Goal: Find specific page/section: Find specific page/section

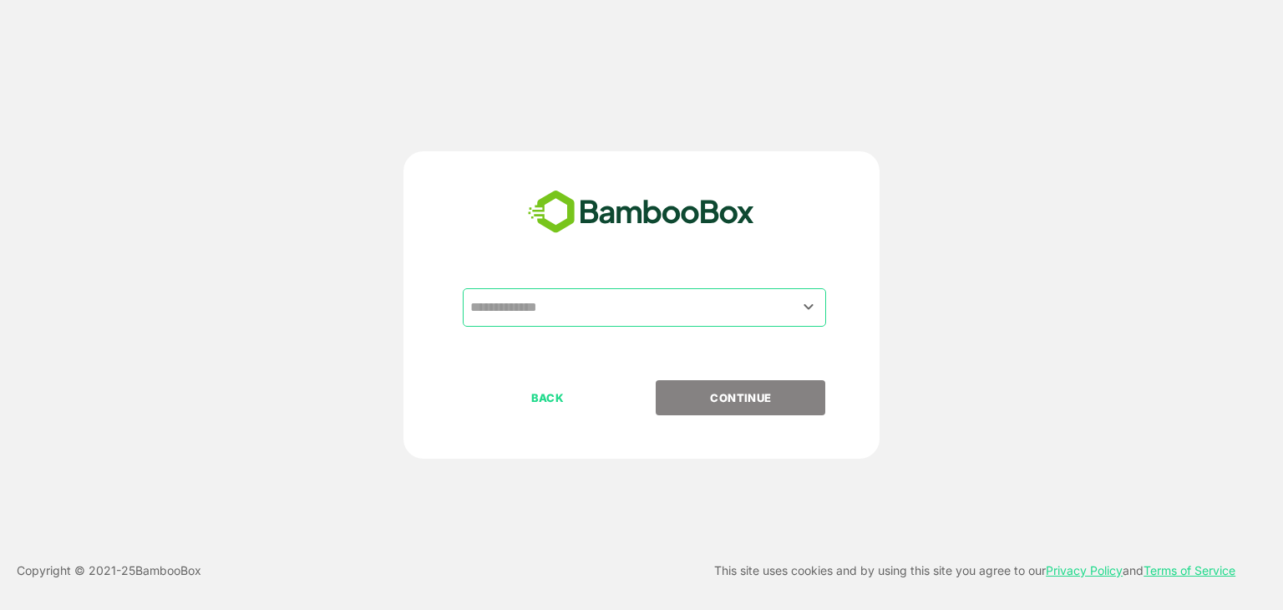
click at [562, 322] on input "text" at bounding box center [644, 307] width 357 height 32
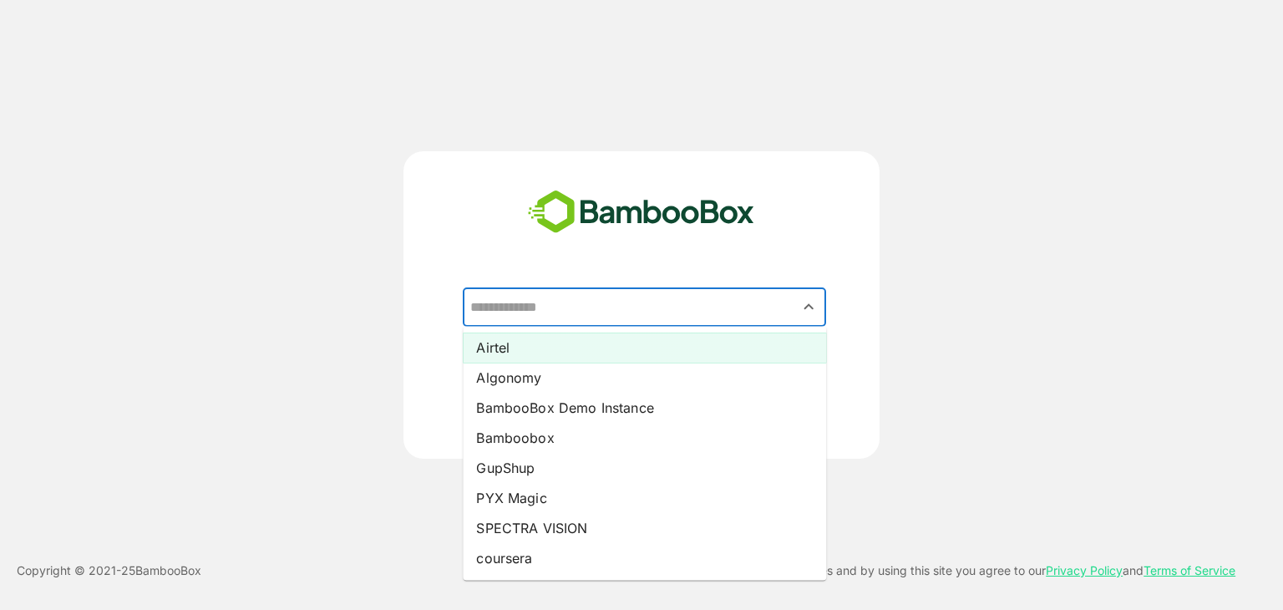
click at [515, 348] on li "Airtel" at bounding box center [644, 347] width 363 height 30
type input "******"
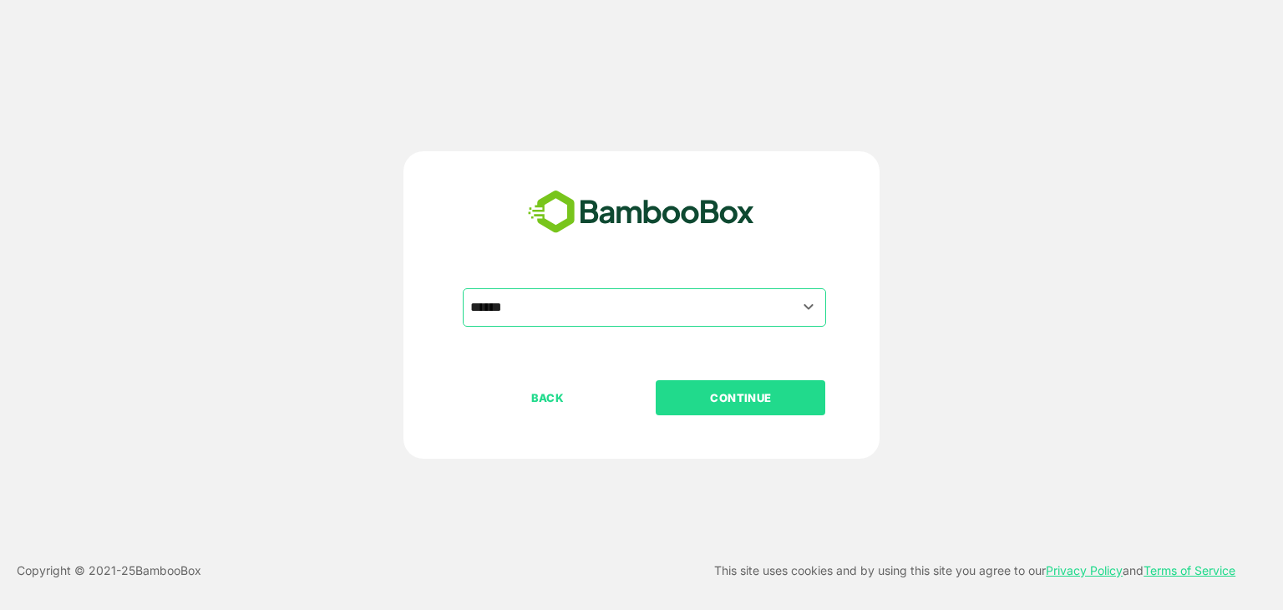
click at [723, 388] on p "CONTINUE" at bounding box center [740, 397] width 167 height 18
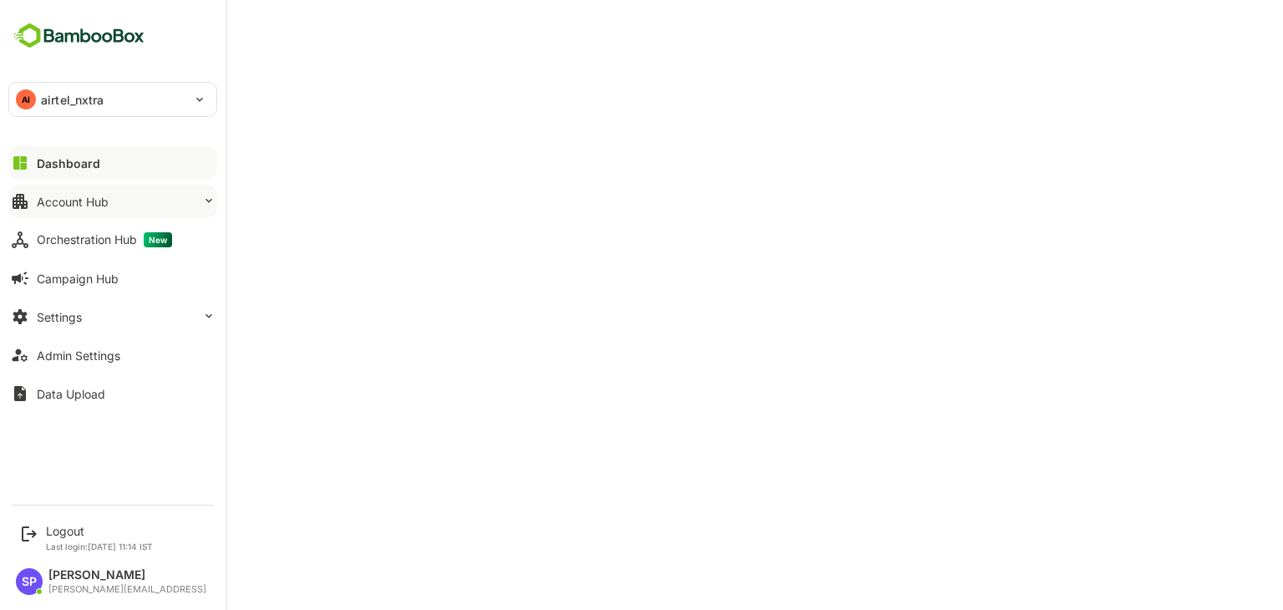
click at [195, 201] on button "Account Hub" at bounding box center [112, 201] width 209 height 33
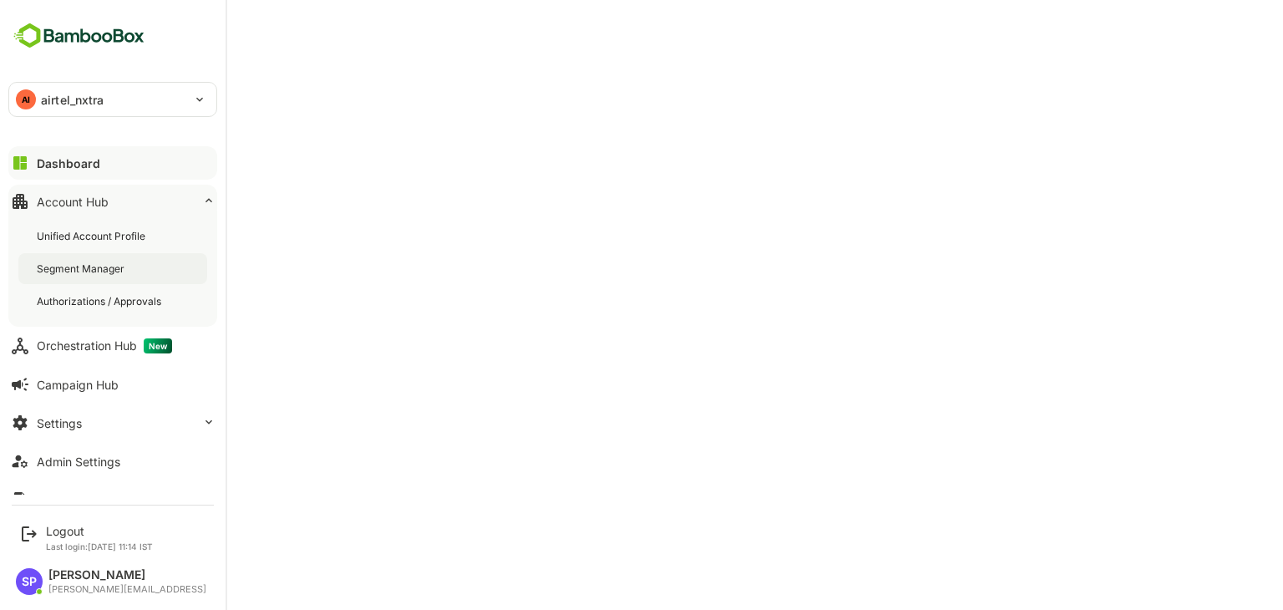
click at [124, 270] on div "Segment Manager" at bounding box center [82, 268] width 91 height 14
click at [104, 418] on button "Settings" at bounding box center [112, 422] width 209 height 33
